Goal: Book appointment/travel/reservation

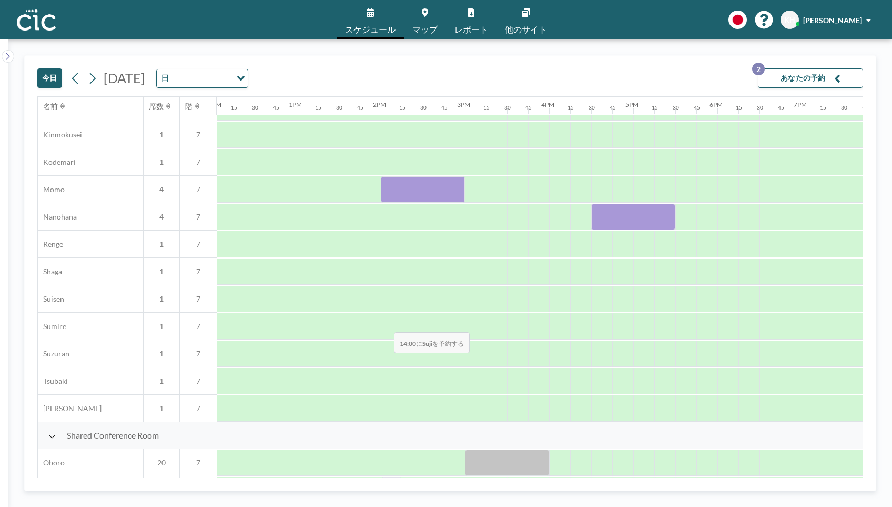
scroll to position [396, 1014]
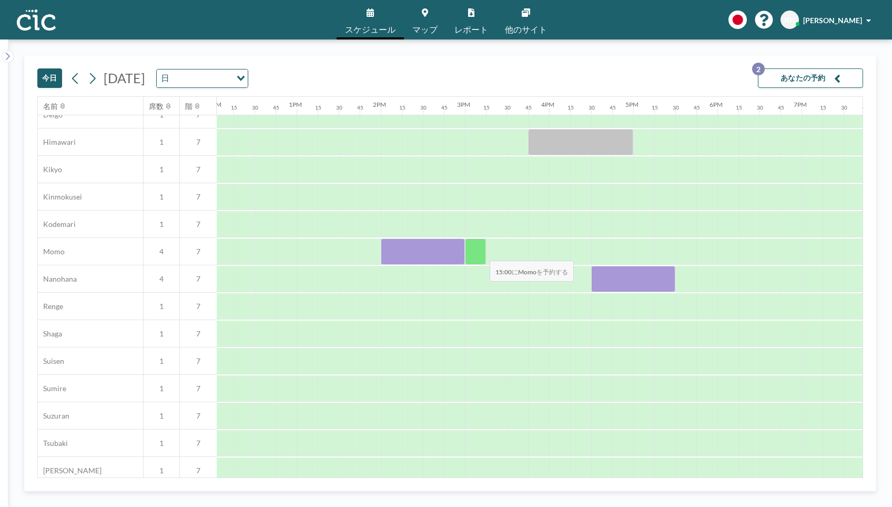
click at [481, 254] on div at bounding box center [475, 251] width 21 height 26
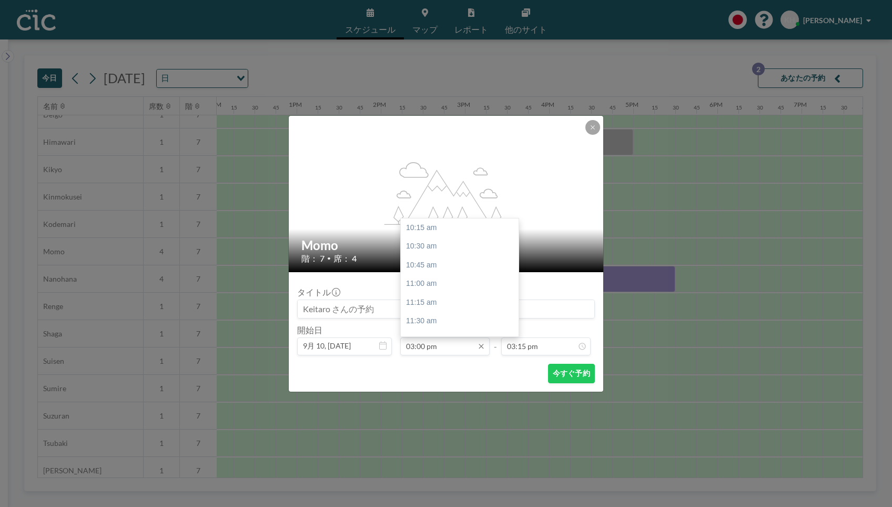
scroll to position [356, 0]
click at [450, 245] on div "03:15 pm" at bounding box center [460, 246] width 118 height 19
type input "03:15 pm"
type input "03:30 pm"
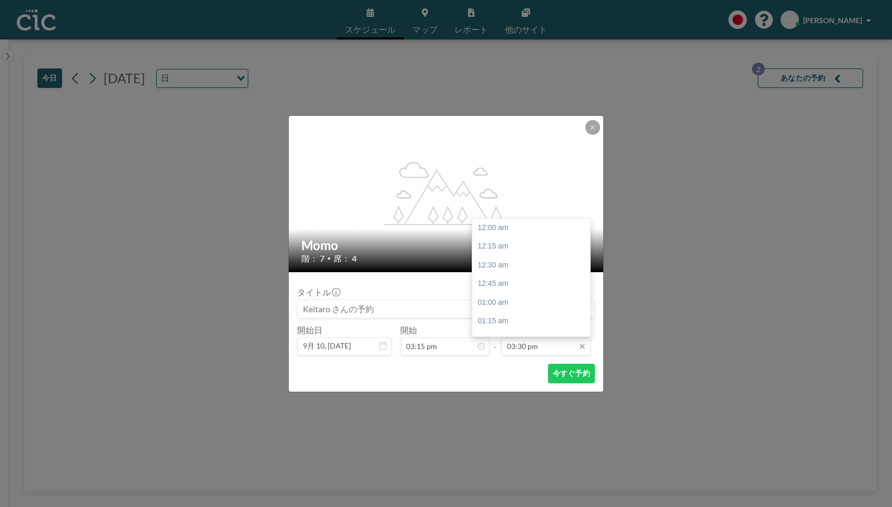
scroll to position [1161, 0]
click at [520, 341] on input "03:30 pm" at bounding box center [545, 346] width 89 height 18
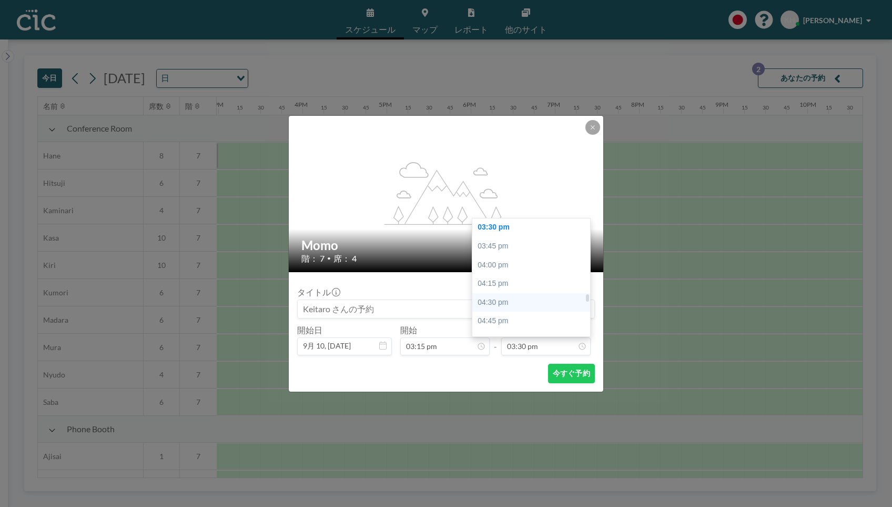
scroll to position [0, 1263]
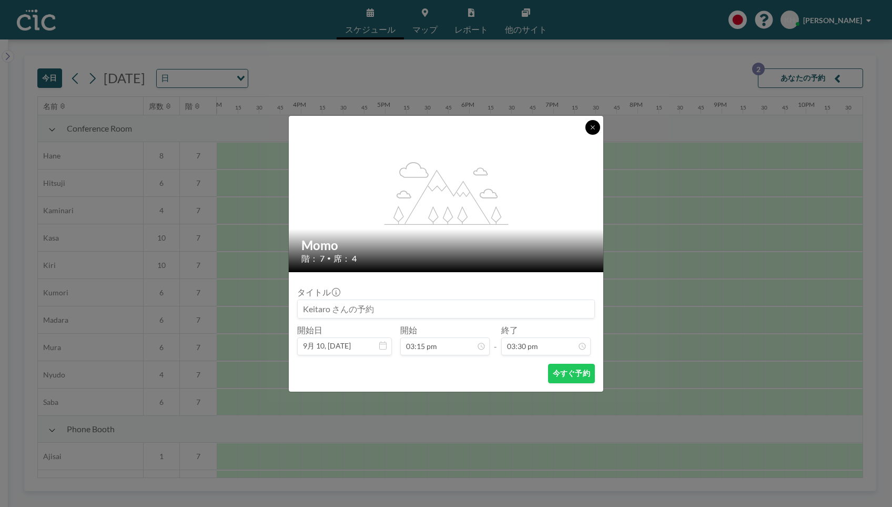
click at [594, 131] on button at bounding box center [593, 127] width 15 height 15
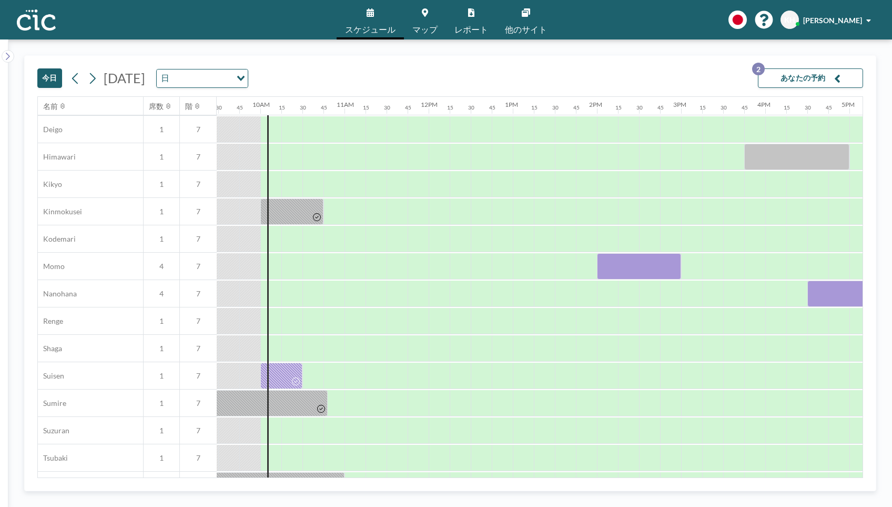
scroll to position [391, 798]
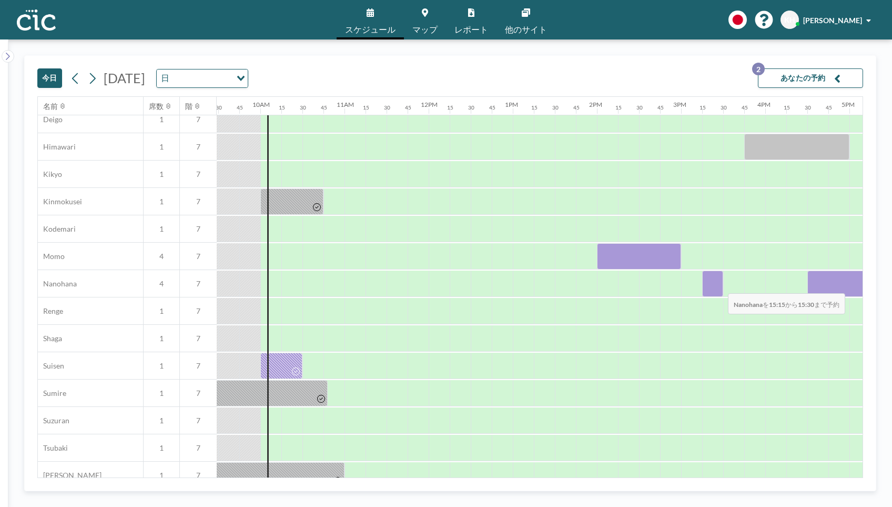
click at [720, 286] on div at bounding box center [712, 283] width 21 height 26
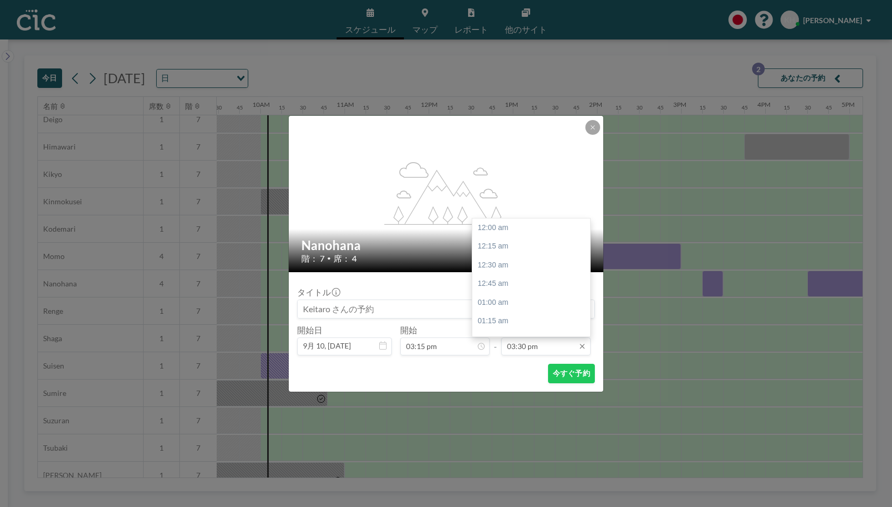
scroll to position [1161, 0]
click at [533, 345] on input "03:30 pm" at bounding box center [545, 346] width 89 height 18
click at [519, 267] on div "04:00 pm" at bounding box center [531, 265] width 118 height 19
type input "04:00 pm"
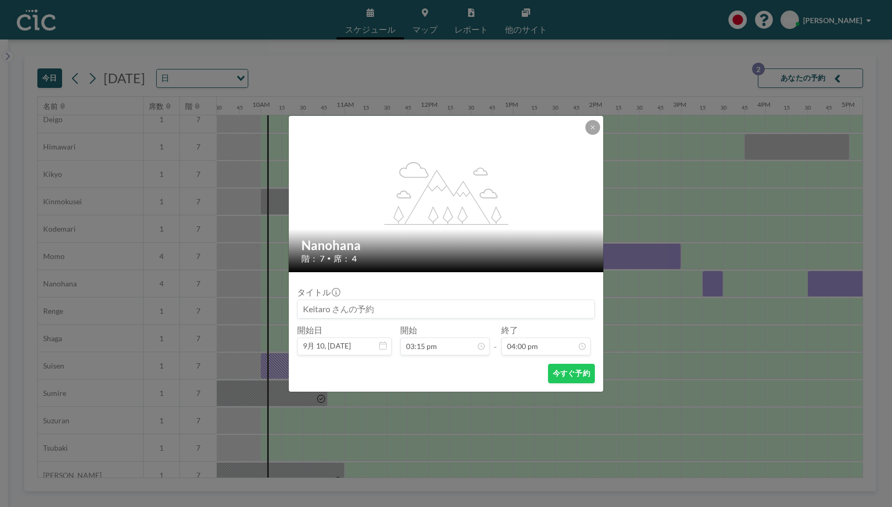
scroll to position [1198, 0]
click at [449, 309] on input at bounding box center [446, 309] width 297 height 18
type input "honikaze"
click at [562, 374] on button "今すぐ予約" at bounding box center [571, 373] width 47 height 19
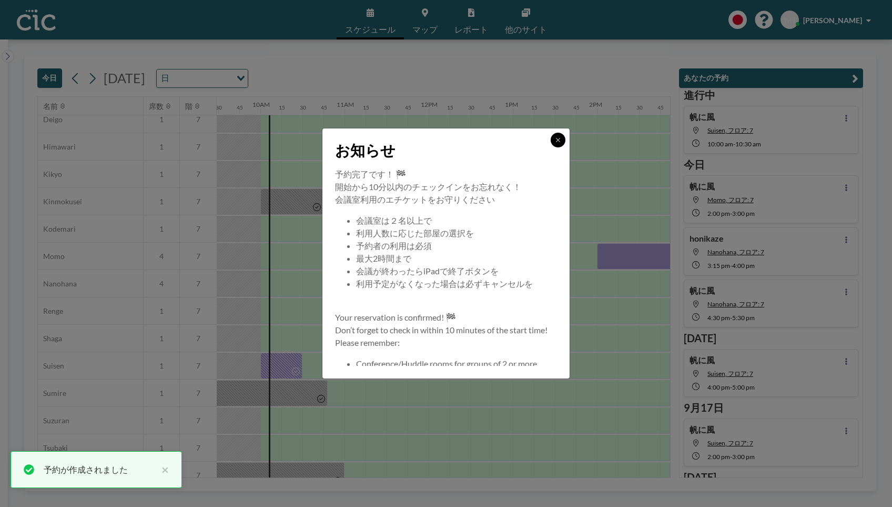
click at [561, 137] on icon at bounding box center [558, 140] width 6 height 6
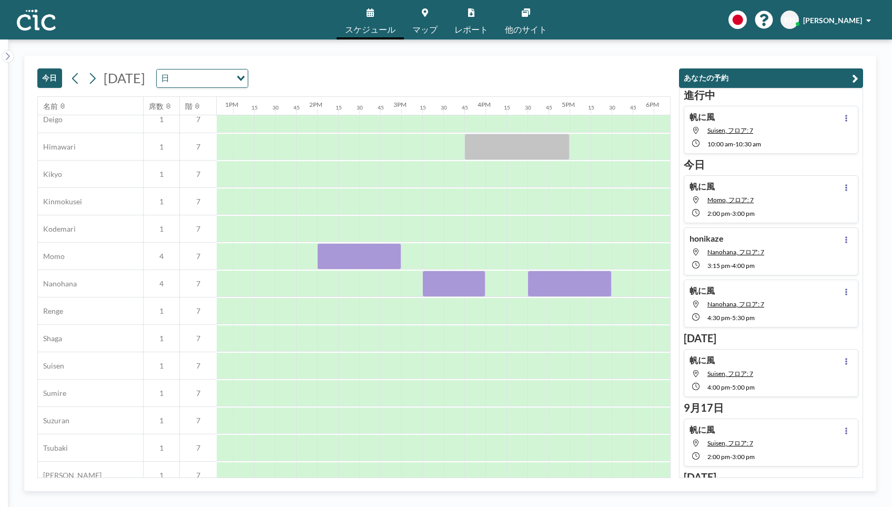
scroll to position [391, 1091]
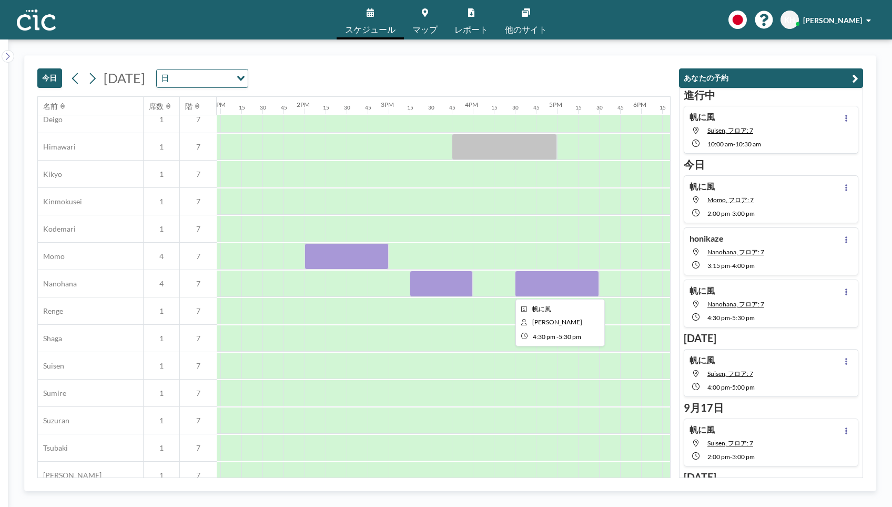
click at [563, 283] on div at bounding box center [557, 283] width 84 height 26
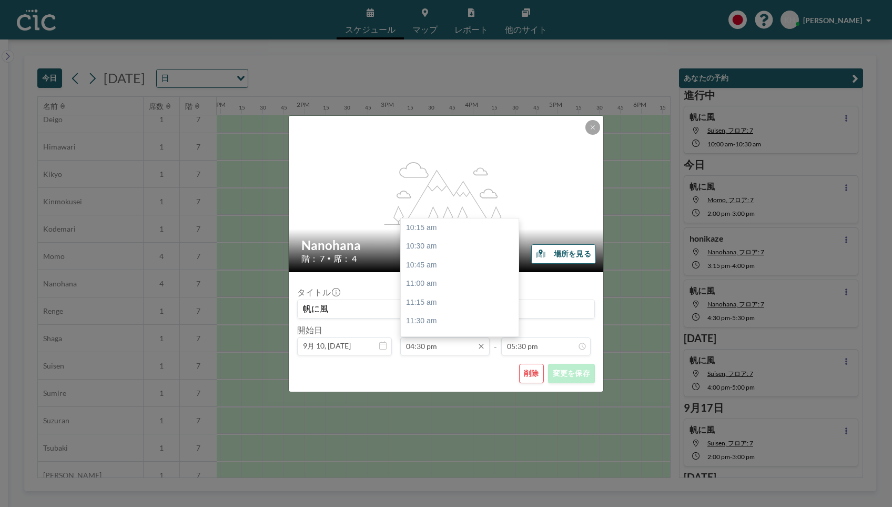
scroll to position [468, 0]
click at [455, 349] on input "04:30 pm" at bounding box center [444, 346] width 89 height 18
click at [447, 247] on div "04:00 pm" at bounding box center [460, 250] width 118 height 19
type input "04:00 pm"
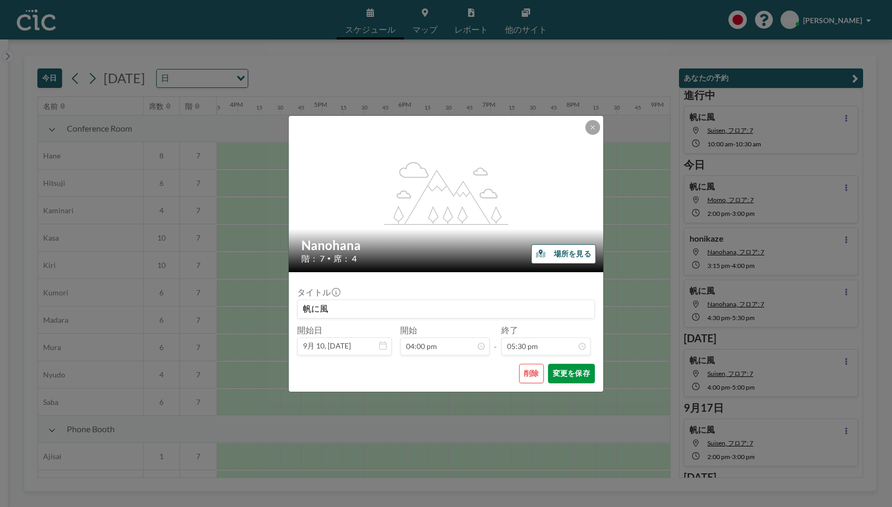
scroll to position [1311, 0]
click at [565, 380] on button "変更を保存" at bounding box center [571, 373] width 47 height 19
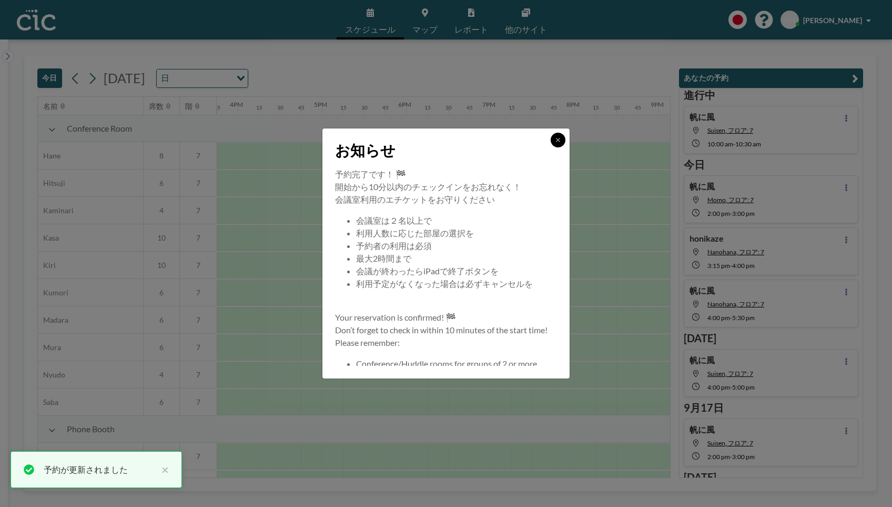
click at [557, 140] on icon at bounding box center [558, 140] width 6 height 6
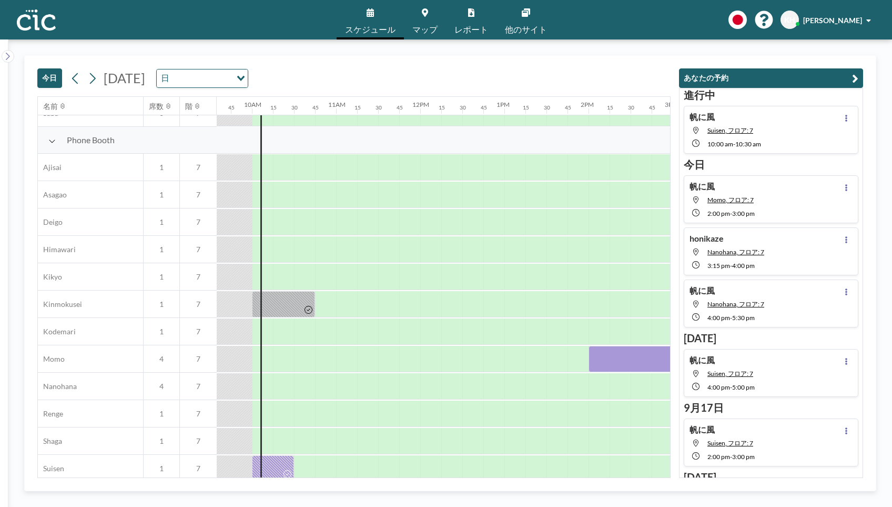
scroll to position [289, 1081]
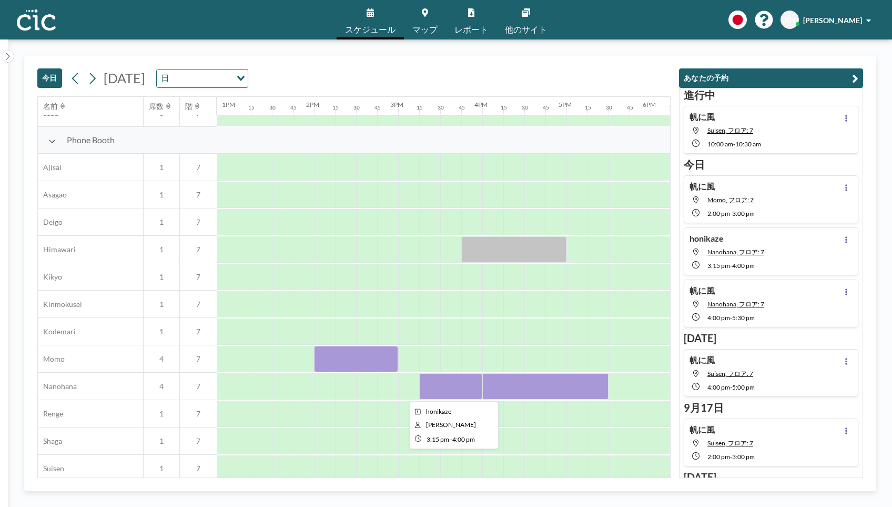
click at [447, 391] on div at bounding box center [450, 386] width 63 height 26
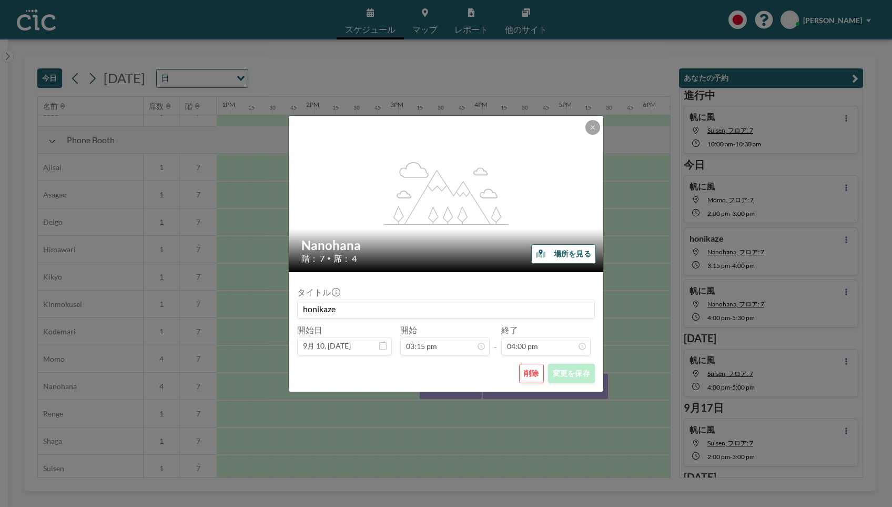
scroll to position [1198, 0]
click at [590, 128] on icon at bounding box center [593, 127] width 6 height 6
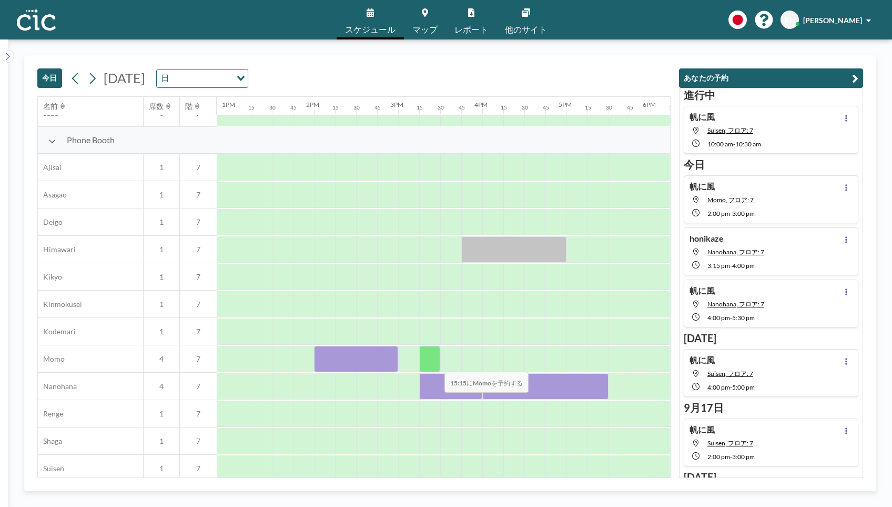
click at [436, 365] on div at bounding box center [429, 359] width 21 height 26
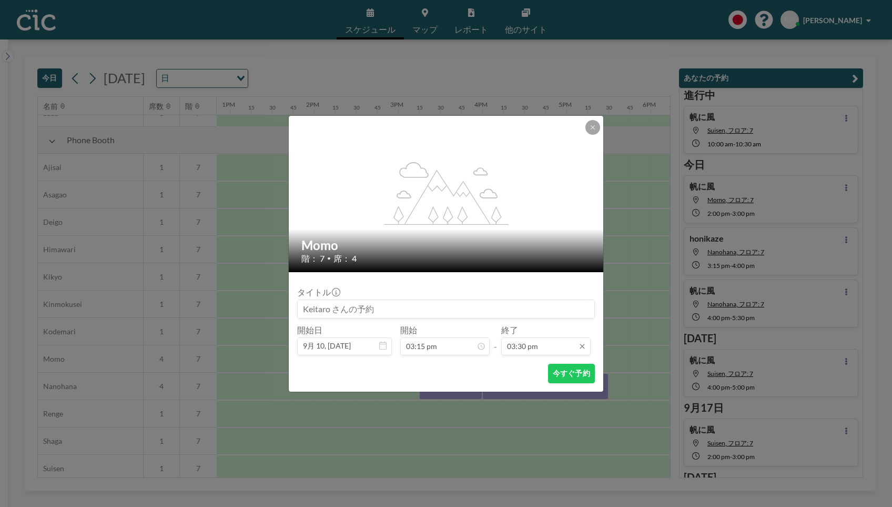
scroll to position [0, 0]
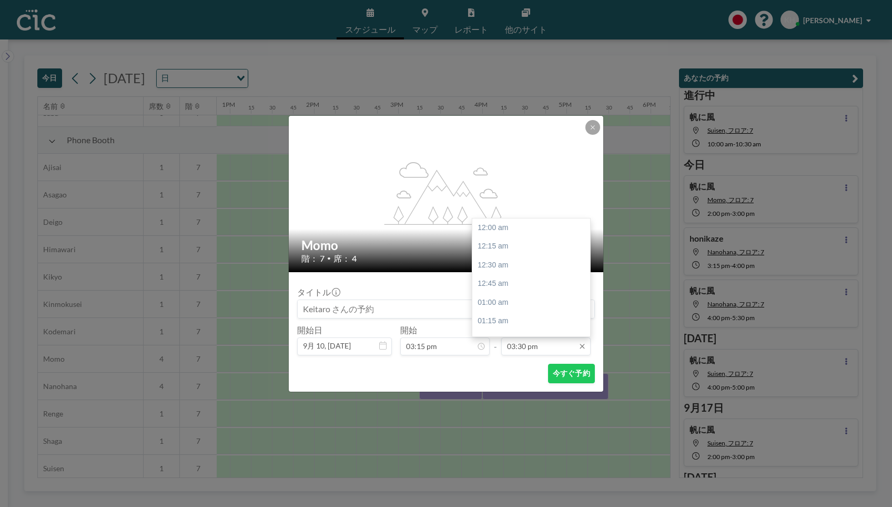
click at [517, 345] on input "03:30 pm" at bounding box center [545, 346] width 89 height 18
click at [520, 268] on div "04:00 pm" at bounding box center [531, 265] width 118 height 19
type input "04:00 pm"
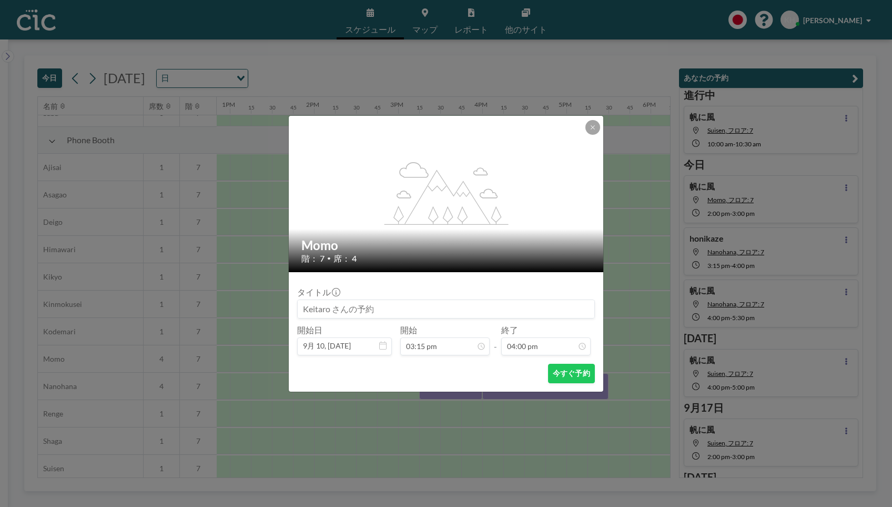
click at [415, 305] on input at bounding box center [446, 309] width 297 height 18
type input "帆に風"
click at [569, 374] on button "今すぐ予約" at bounding box center [571, 373] width 47 height 19
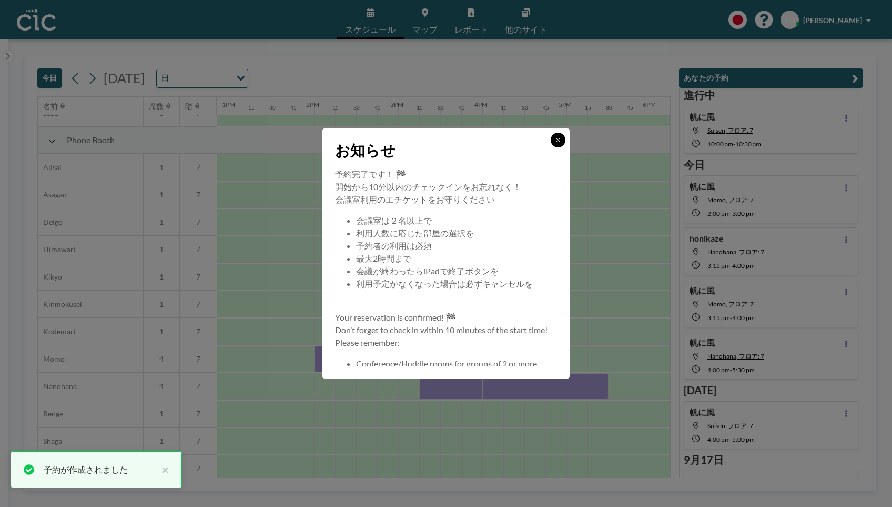
click at [563, 139] on button at bounding box center [558, 140] width 15 height 15
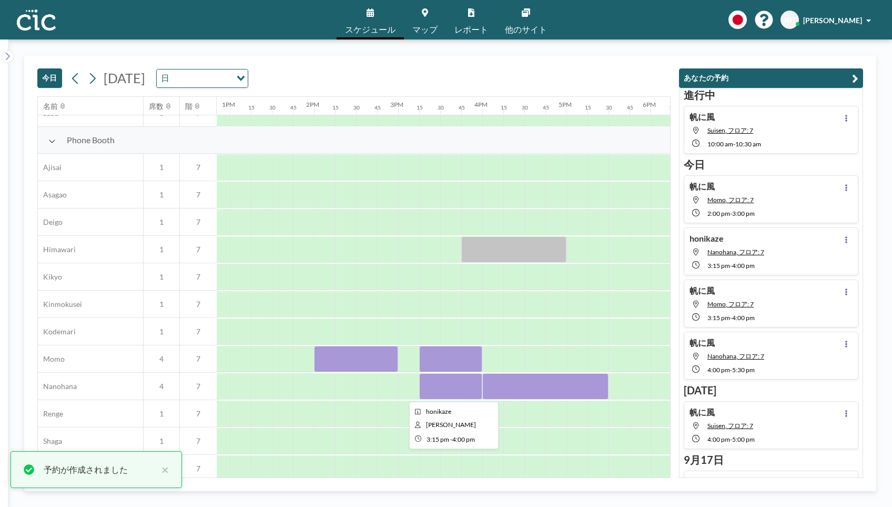
click at [461, 385] on div at bounding box center [450, 386] width 63 height 26
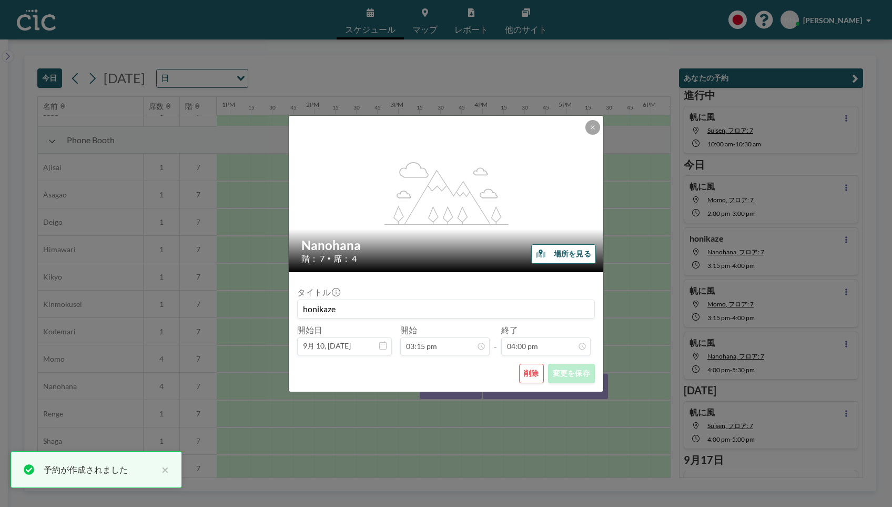
click at [532, 372] on button "削除" at bounding box center [531, 373] width 25 height 19
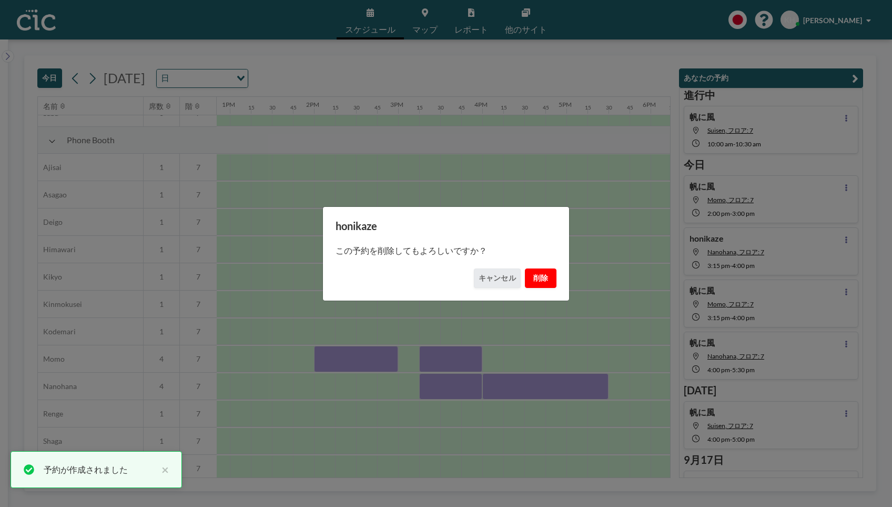
click at [540, 277] on button "削除" at bounding box center [541, 277] width 32 height 19
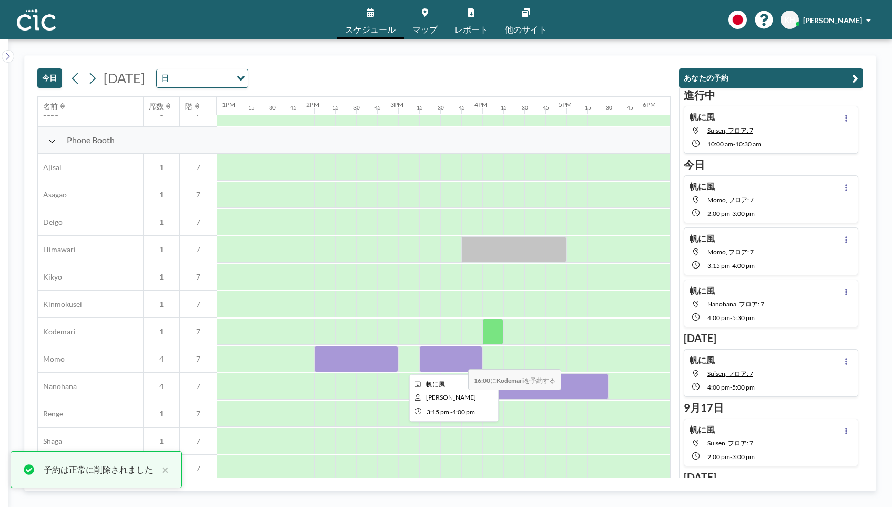
click at [460, 362] on div at bounding box center [450, 359] width 63 height 26
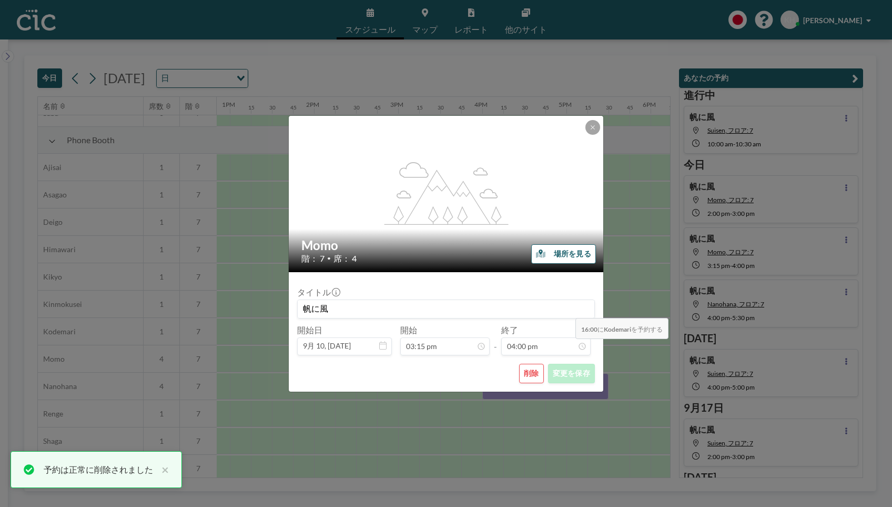
scroll to position [1198, 0]
click at [594, 128] on icon at bounding box center [593, 127] width 6 height 6
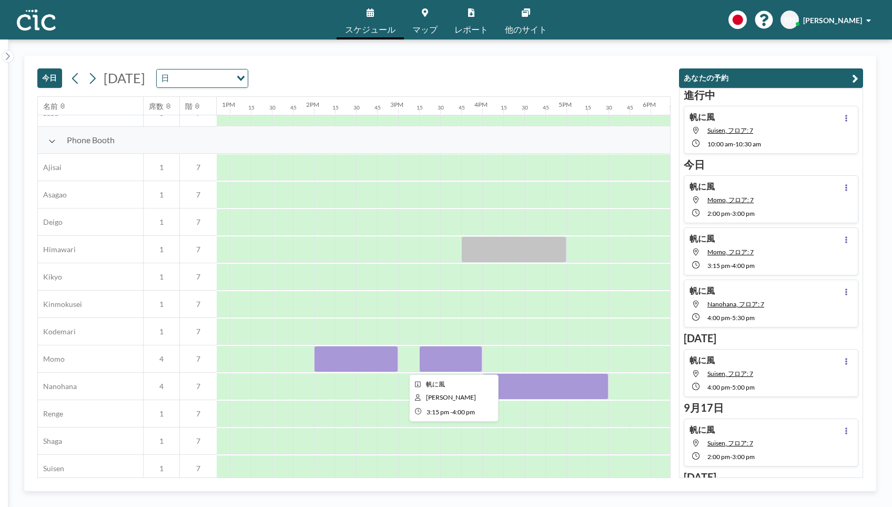
click at [453, 367] on div at bounding box center [450, 359] width 63 height 26
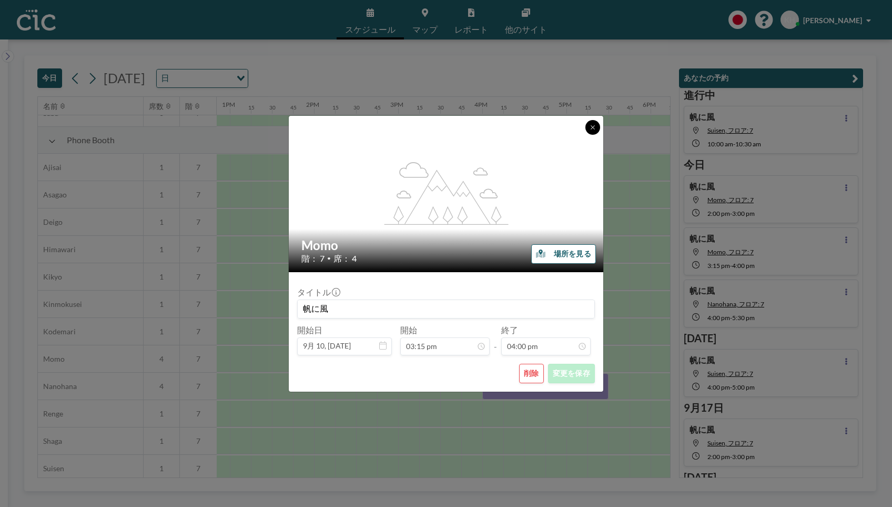
click at [594, 124] on icon at bounding box center [593, 127] width 6 height 6
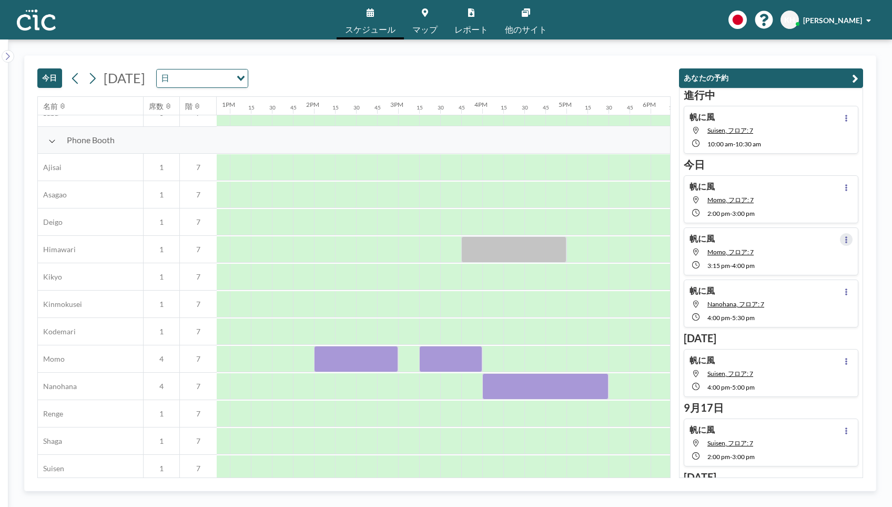
click at [847, 238] on icon at bounding box center [846, 239] width 2 height 7
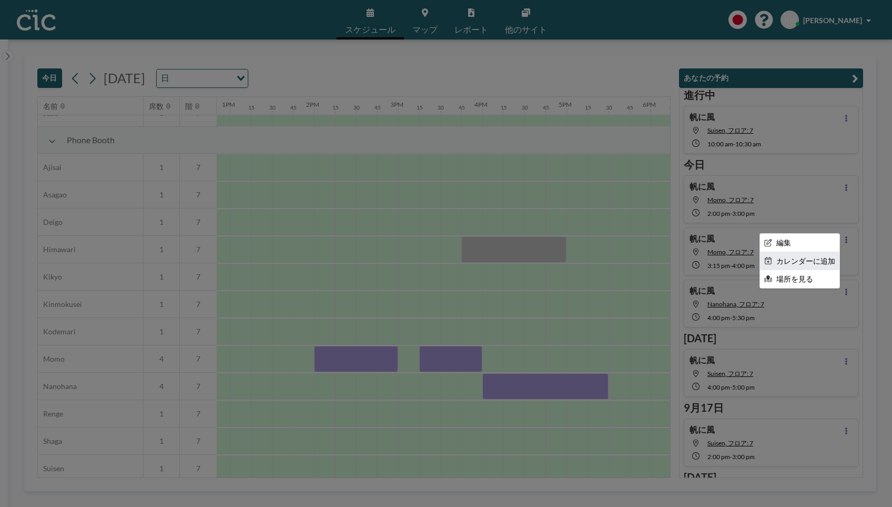
click at [822, 259] on li "カレンダーに追加" at bounding box center [799, 261] width 79 height 18
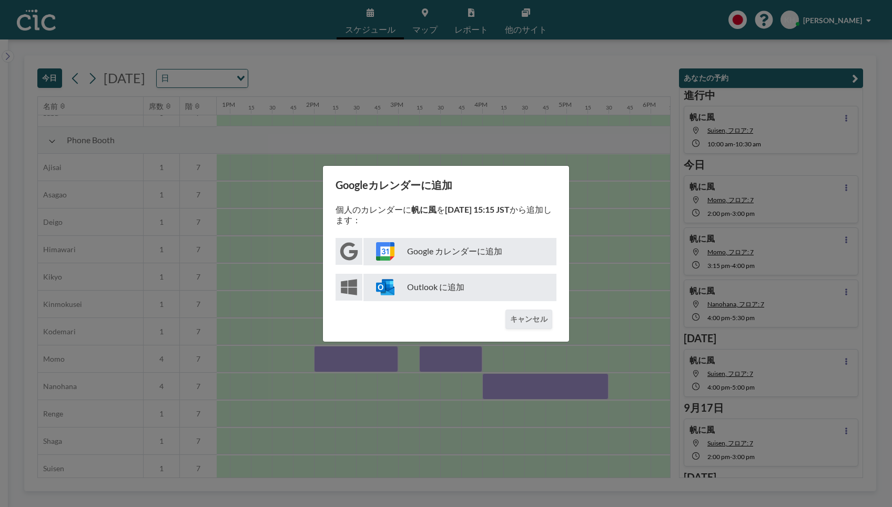
click at [477, 251] on p "Google カレンダーに追加" at bounding box center [460, 251] width 193 height 27
click at [527, 321] on button "キャンセル" at bounding box center [529, 318] width 47 height 19
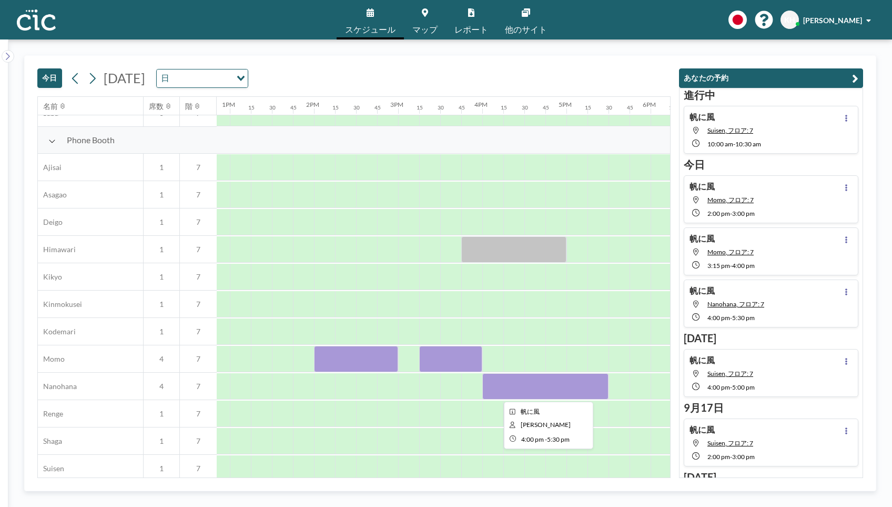
click at [572, 382] on div at bounding box center [545, 386] width 126 height 26
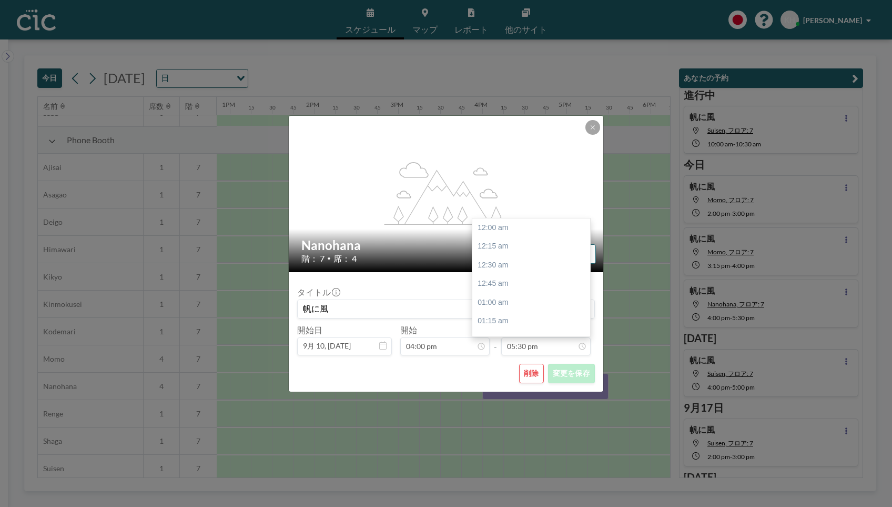
scroll to position [1311, 0]
click at [593, 126] on icon at bounding box center [593, 127] width 6 height 6
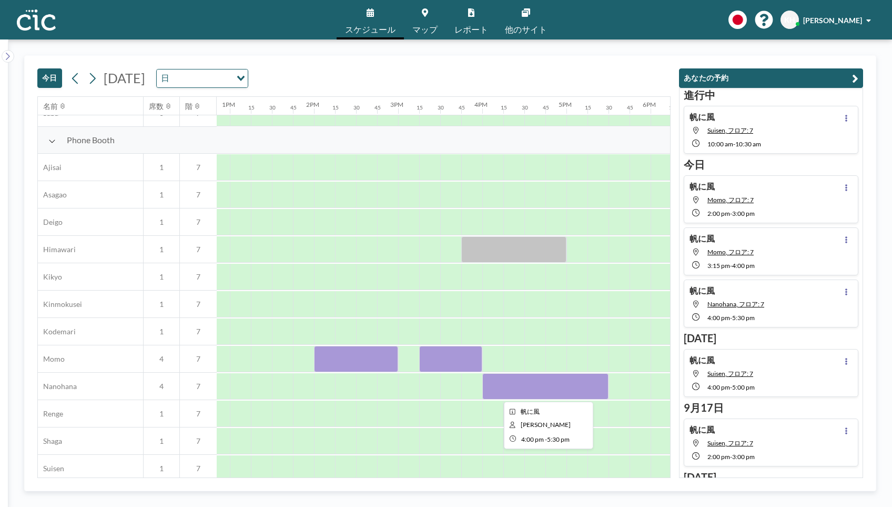
click at [602, 387] on div at bounding box center [545, 386] width 126 height 26
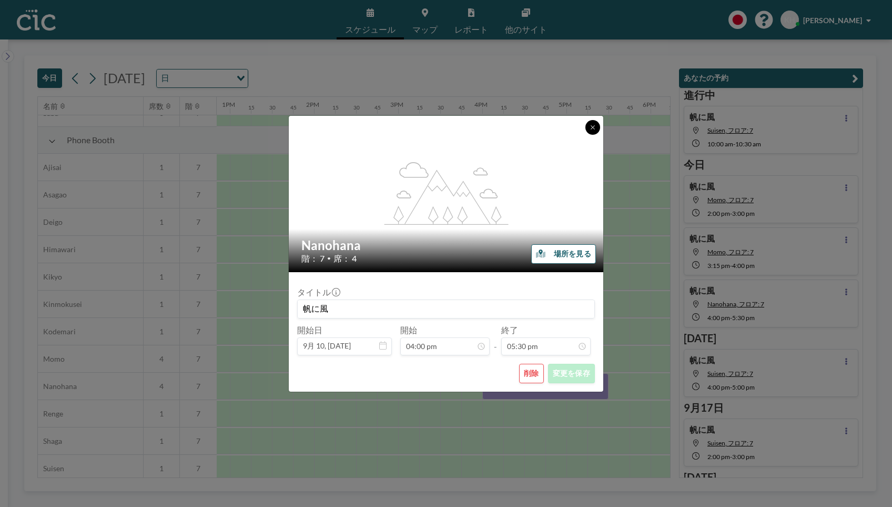
click at [596, 128] on icon at bounding box center [593, 127] width 6 height 6
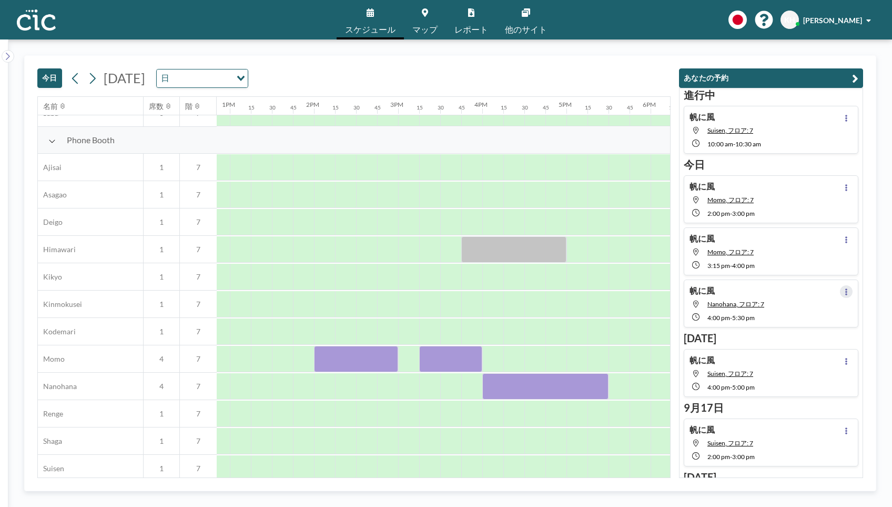
click at [849, 288] on button at bounding box center [846, 291] width 13 height 13
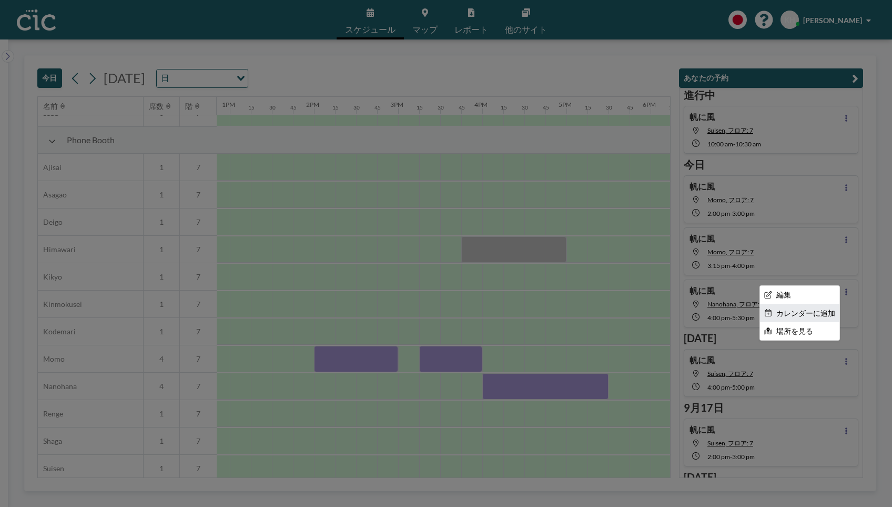
click at [823, 314] on li "カレンダーに追加" at bounding box center [799, 313] width 79 height 18
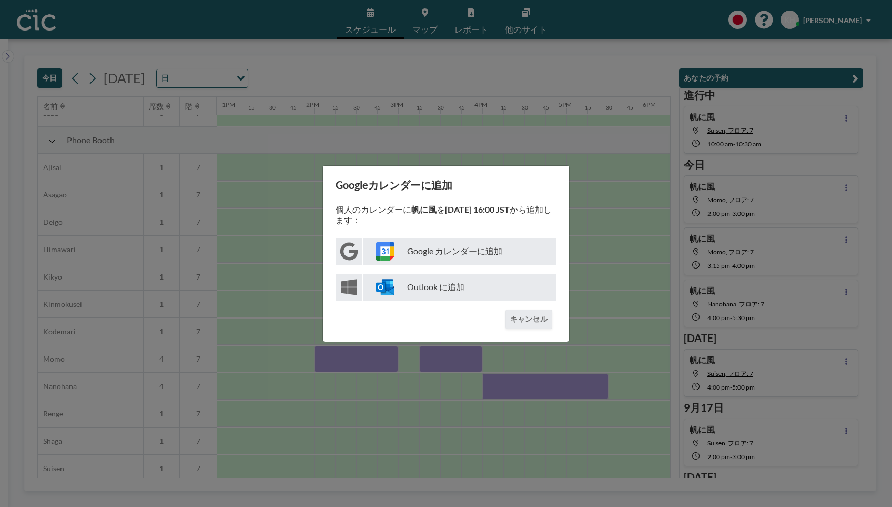
click at [487, 253] on p "Google カレンダーに追加" at bounding box center [460, 251] width 193 height 27
